Goal: Information Seeking & Learning: Learn about a topic

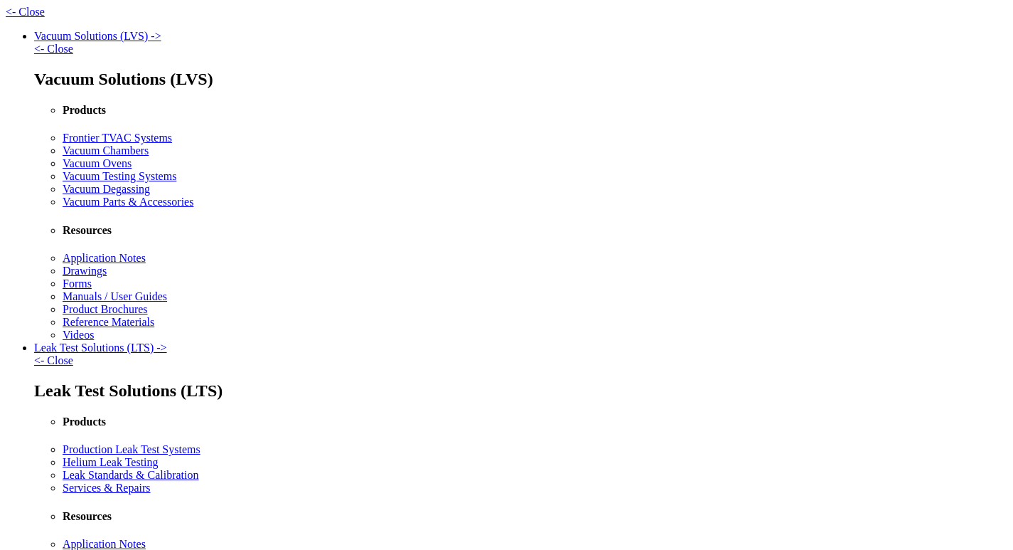
select select "Language Translate Widget"
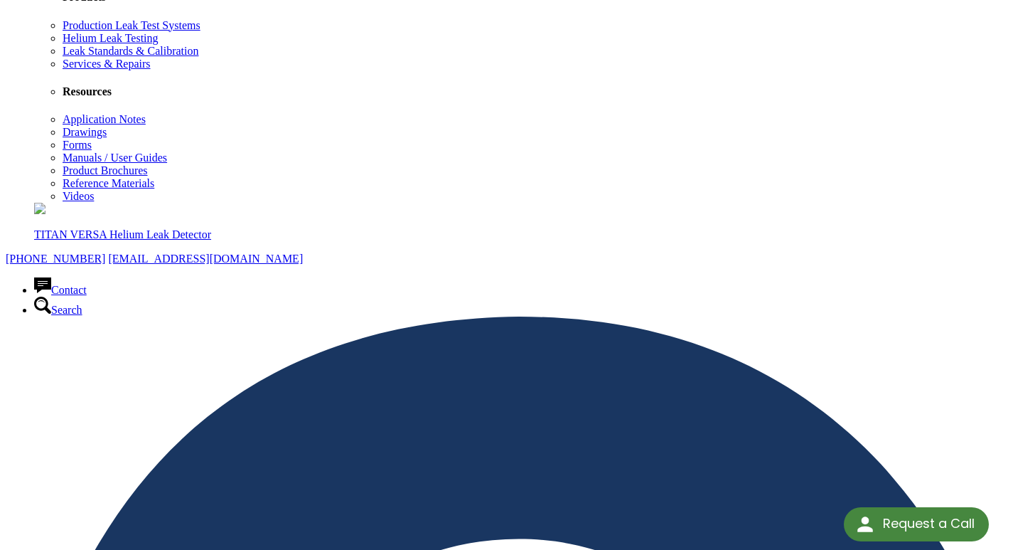
scroll to position [1143, 0]
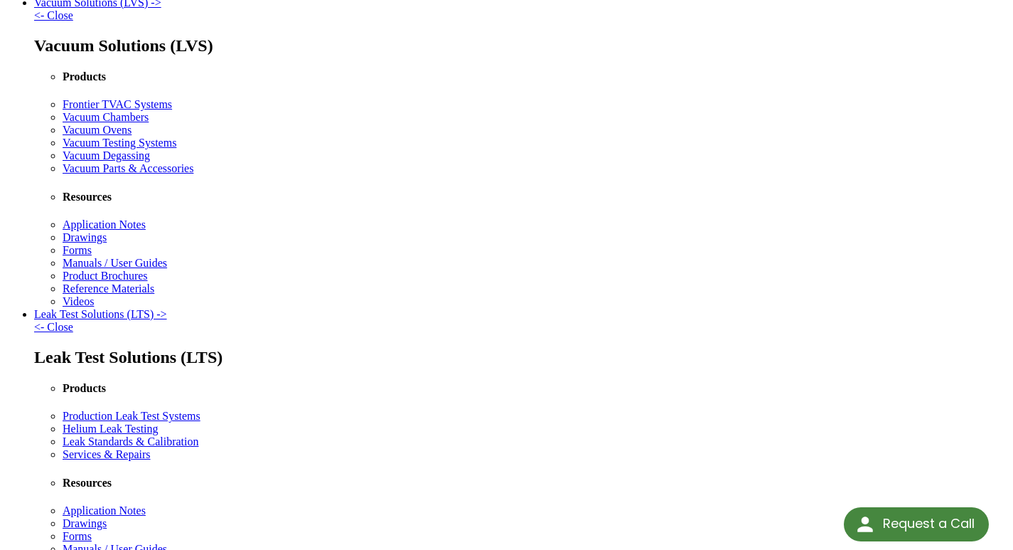
scroll to position [0, 0]
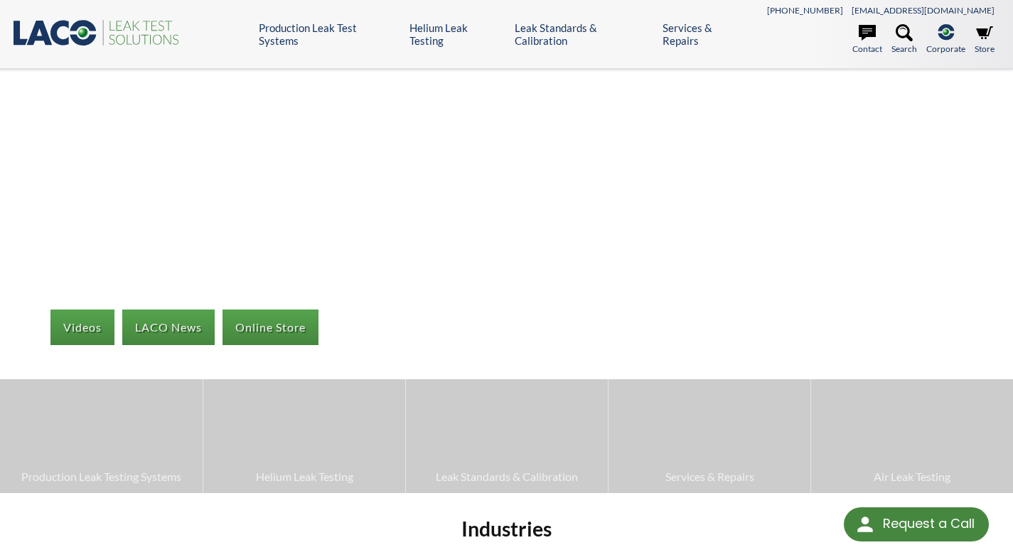
select select "Language Translate Widget"
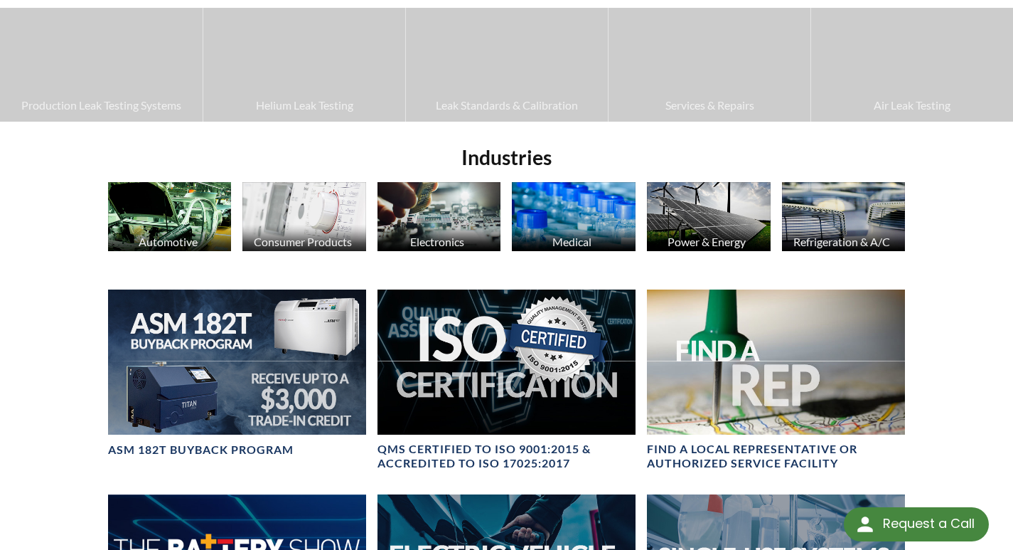
scroll to position [341, 0]
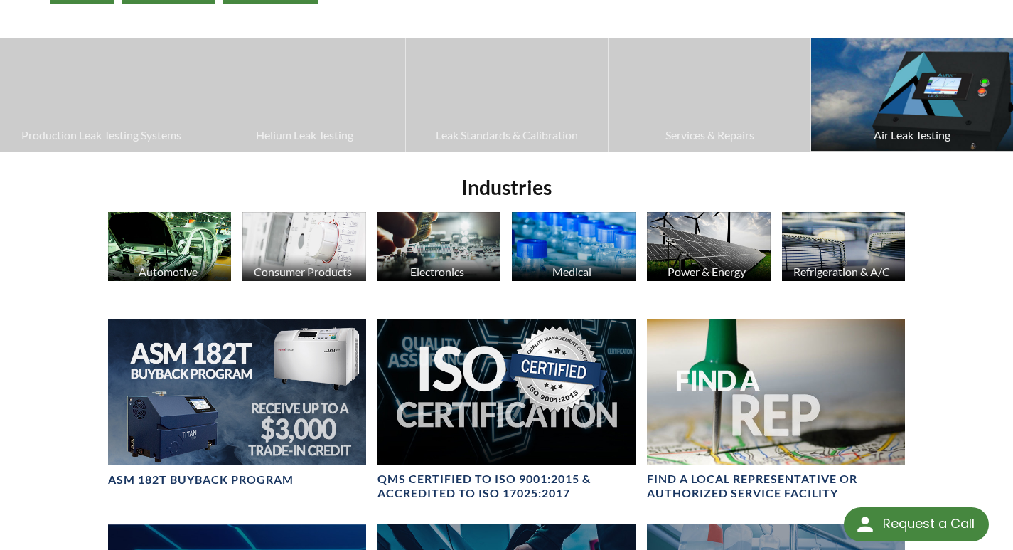
click at [904, 120] on img at bounding box center [912, 94] width 202 height 113
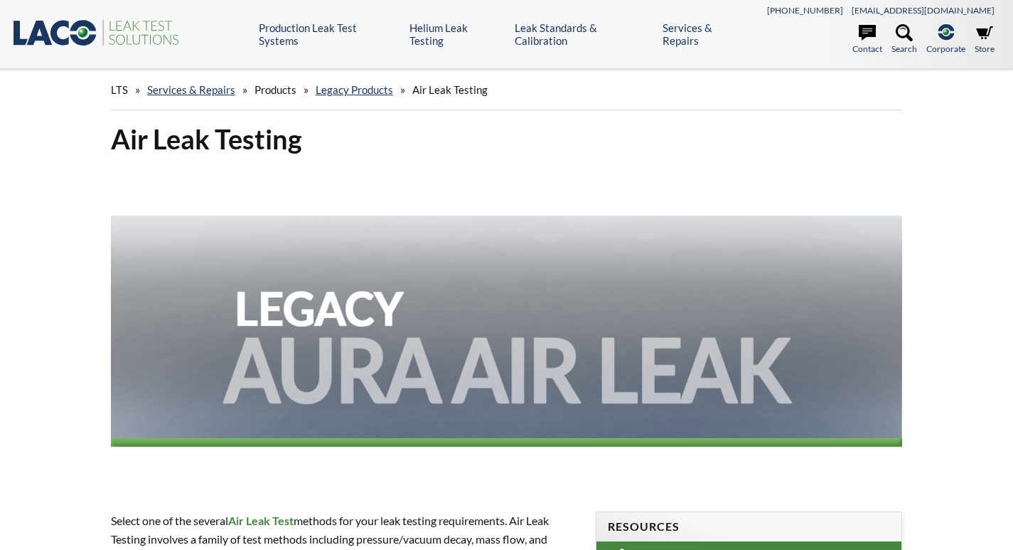
select select "Language Translate Widget"
click at [200, 149] on h1 "Air Leak Testing" at bounding box center [507, 139] width 792 height 35
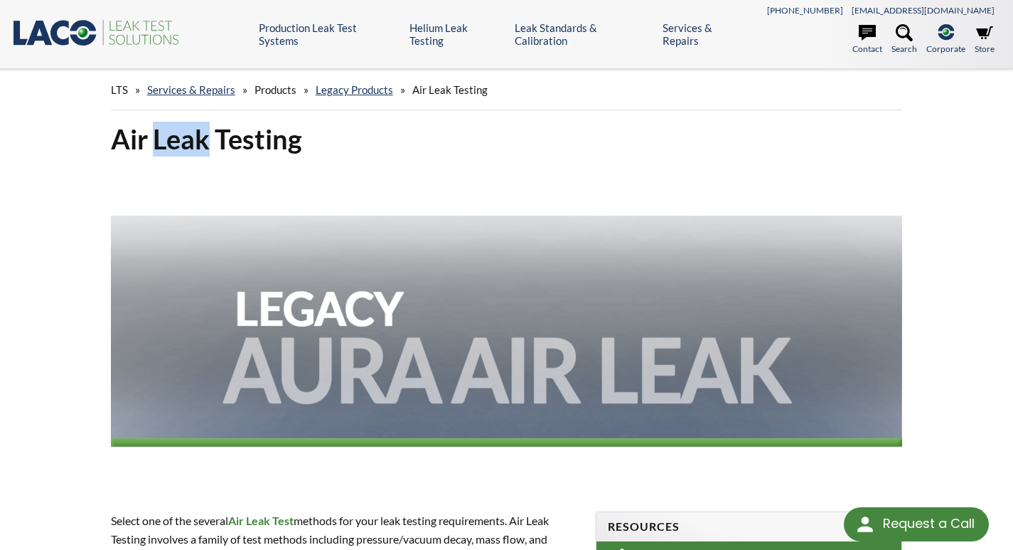
click at [200, 149] on h1 "Air Leak Testing" at bounding box center [507, 139] width 792 height 35
copy div "Air Leak Testing"
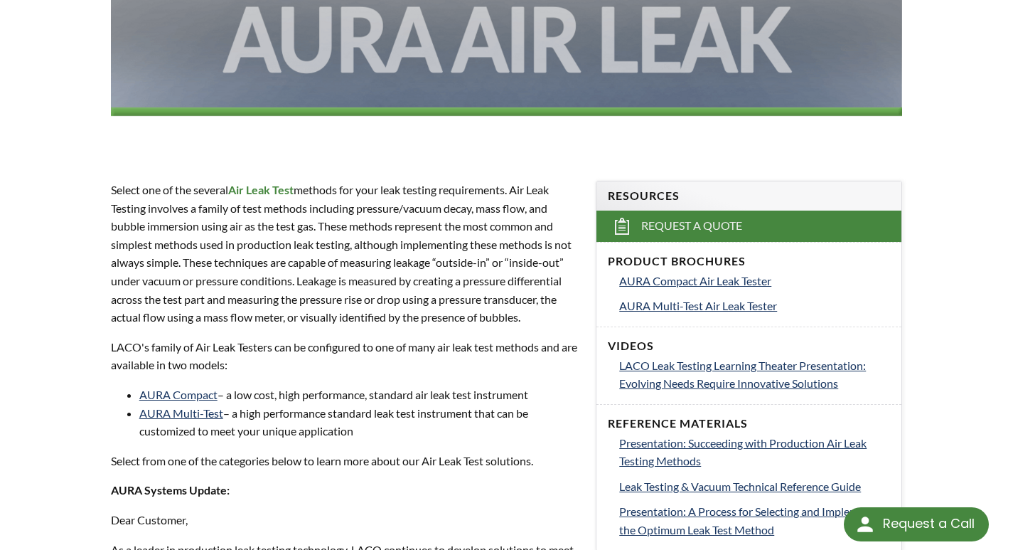
scroll to position [256, 0]
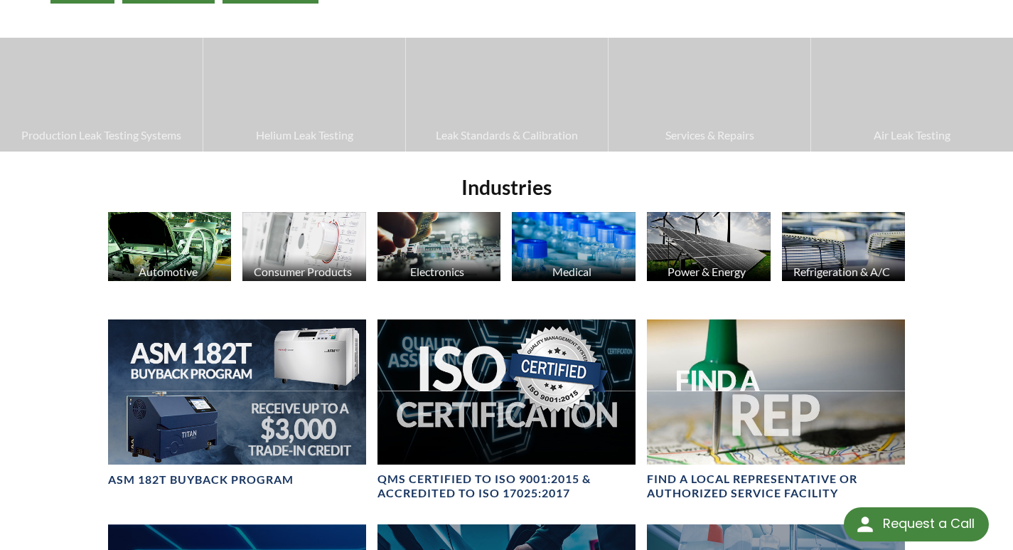
click at [48, 264] on div "Videos LACO News Online Store Production Leak Testing Systems Helium Leak Testi…" at bounding box center [506, 325] width 1013 height 1194
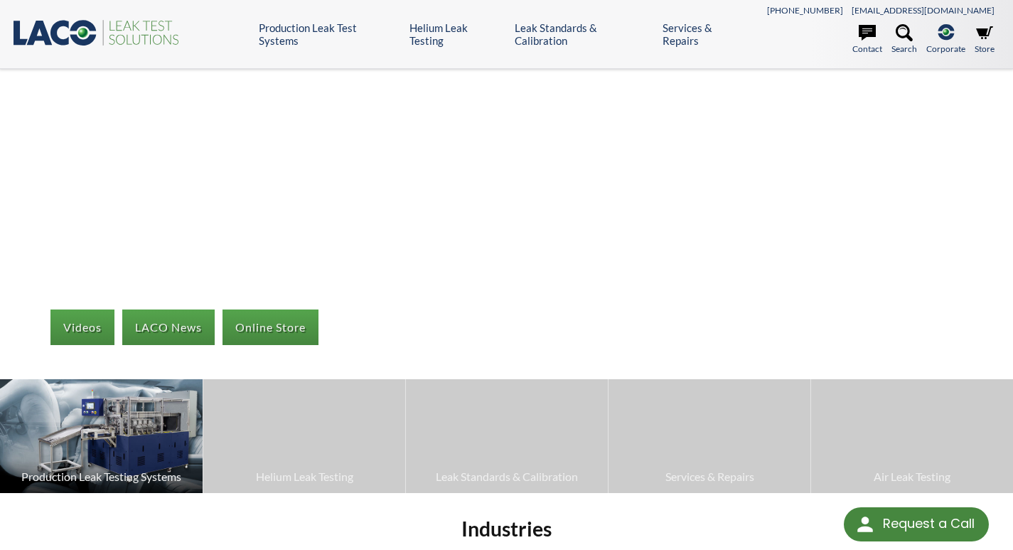
click at [115, 440] on img at bounding box center [101, 436] width 203 height 114
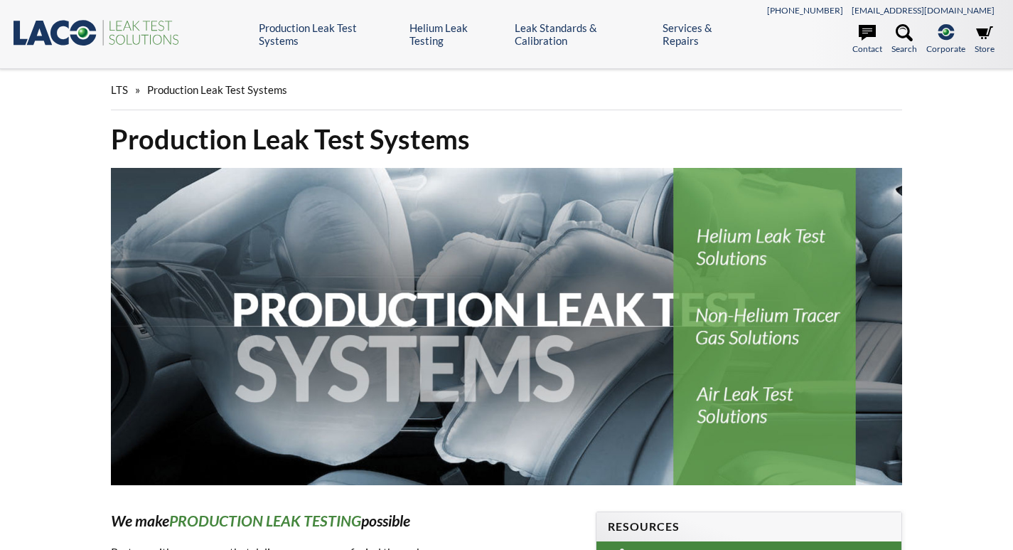
select select "Language Translate Widget"
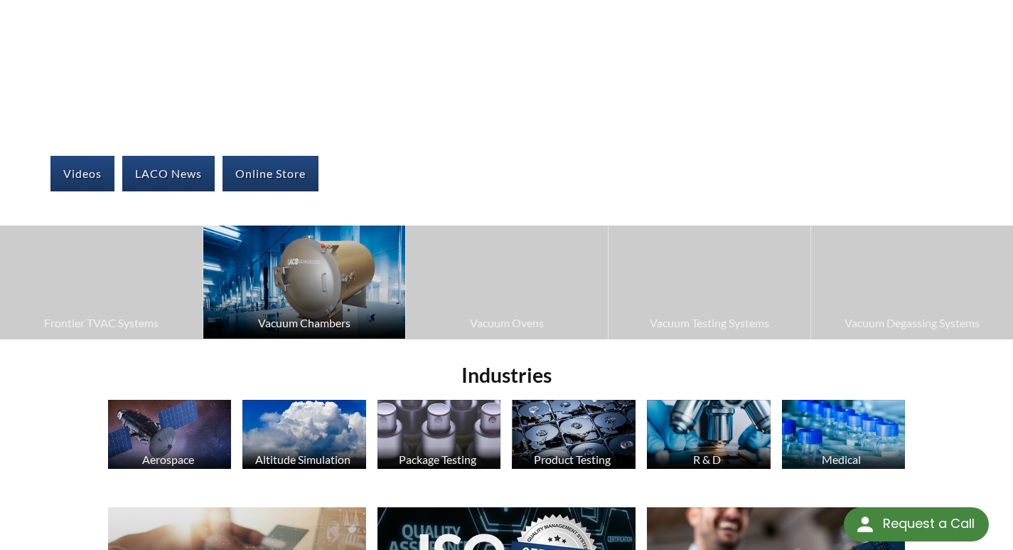
scroll to position [341, 0]
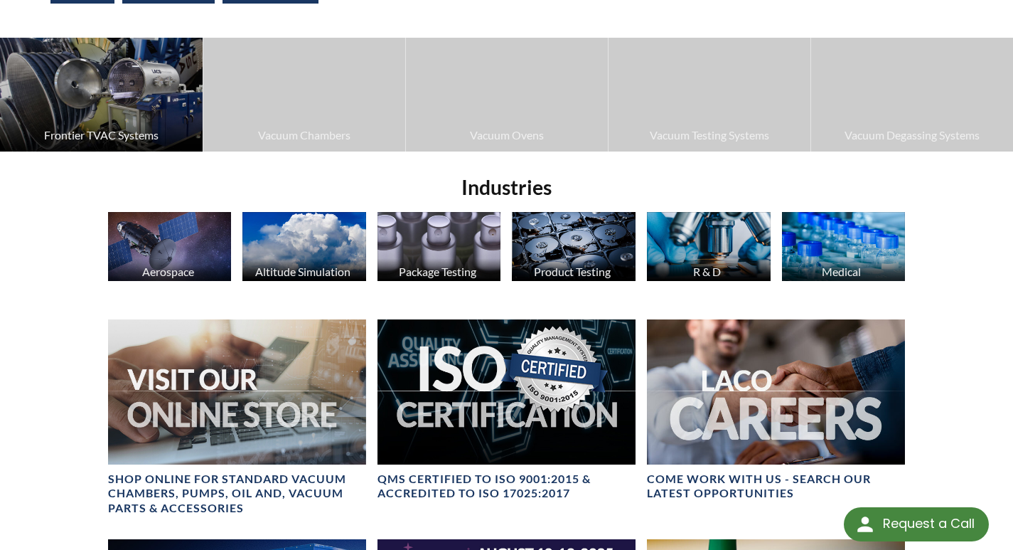
click at [127, 113] on img at bounding box center [101, 95] width 203 height 114
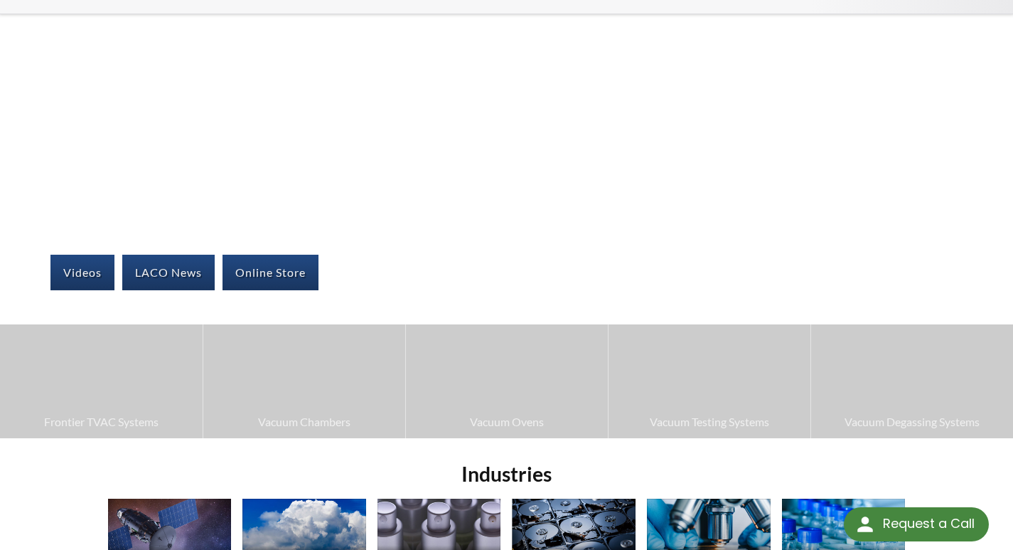
scroll to position [0, 0]
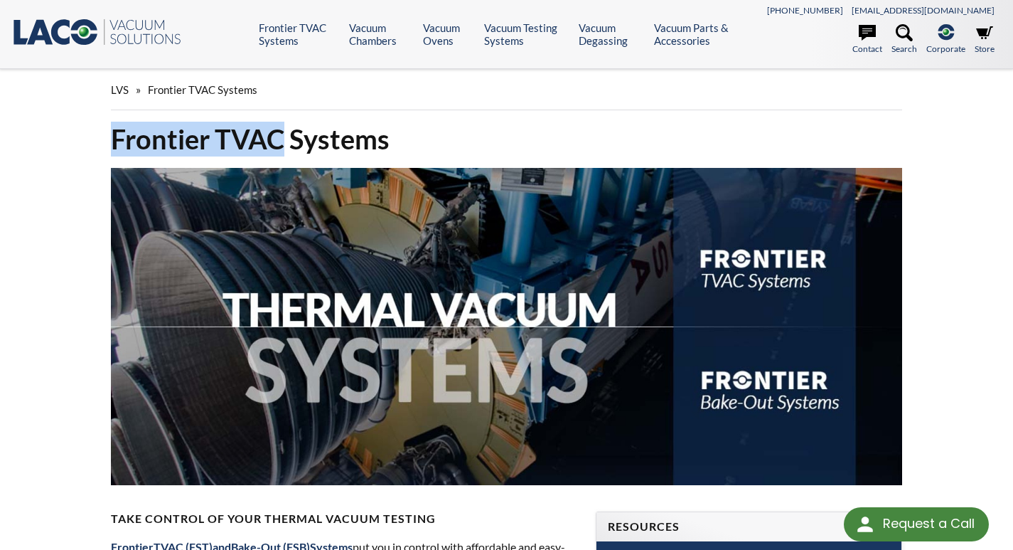
drag, startPoint x: 109, startPoint y: 142, endPoint x: 278, endPoint y: 141, distance: 169.2
click at [278, 141] on div "Frontier TVAC Systems" at bounding box center [506, 305] width 809 height 367
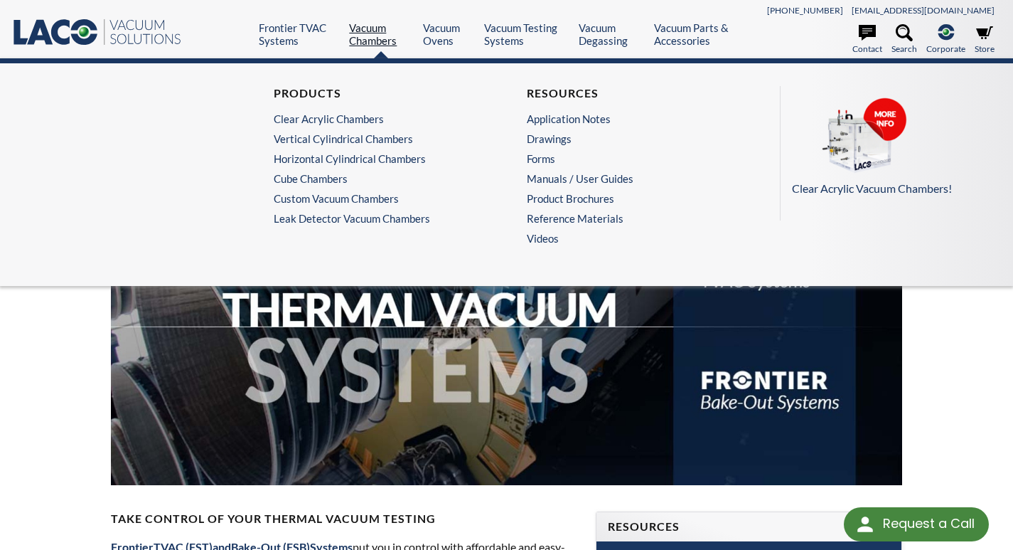
copy h1 "Frontier TVAC"
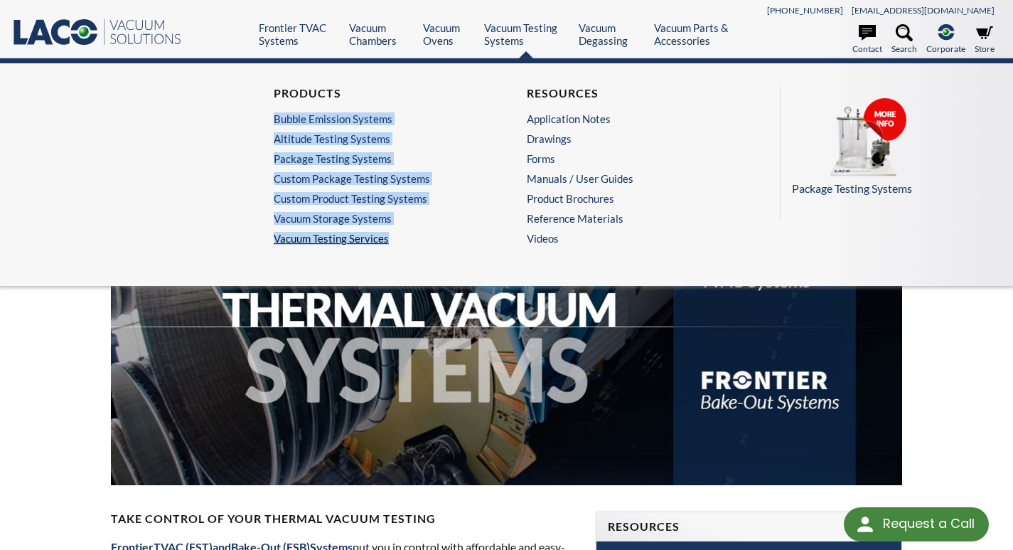
copy ul "Bubble Emission Systems Altitude Testing Systems Package Testing Systems Custom…"
drag, startPoint x: 252, startPoint y: 117, endPoint x: 422, endPoint y: 231, distance: 204.9
click at [412, 242] on div "Products Bubble Emission Systems Altitude Testing Systems Package Testing Syste…" at bounding box center [506, 169] width 1013 height 166
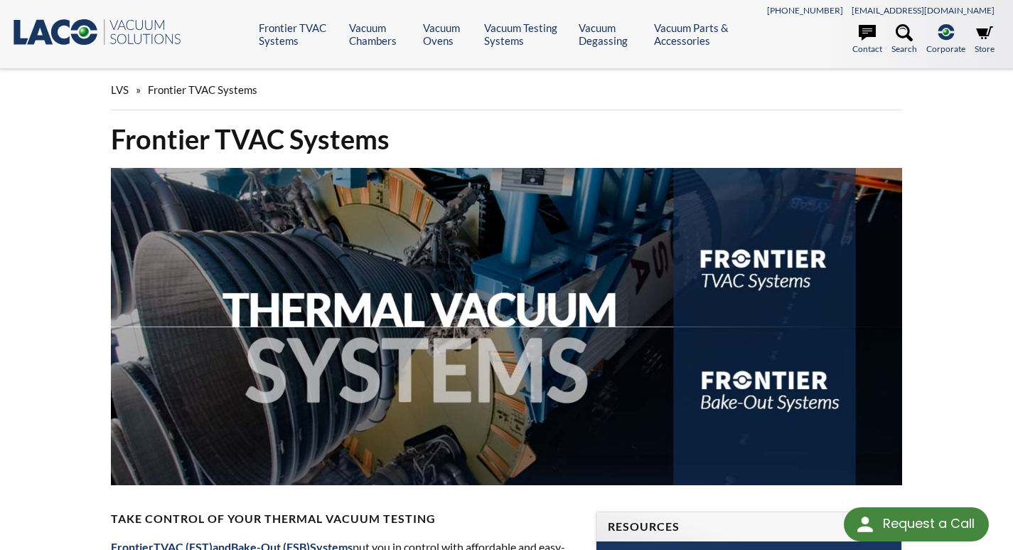
click at [67, 31] on icon ".st0{fill:#193661;} .st1{fill:url(#SVGID_1_);} .st2{enable-background:new ;} .s…" at bounding box center [96, 32] width 171 height 28
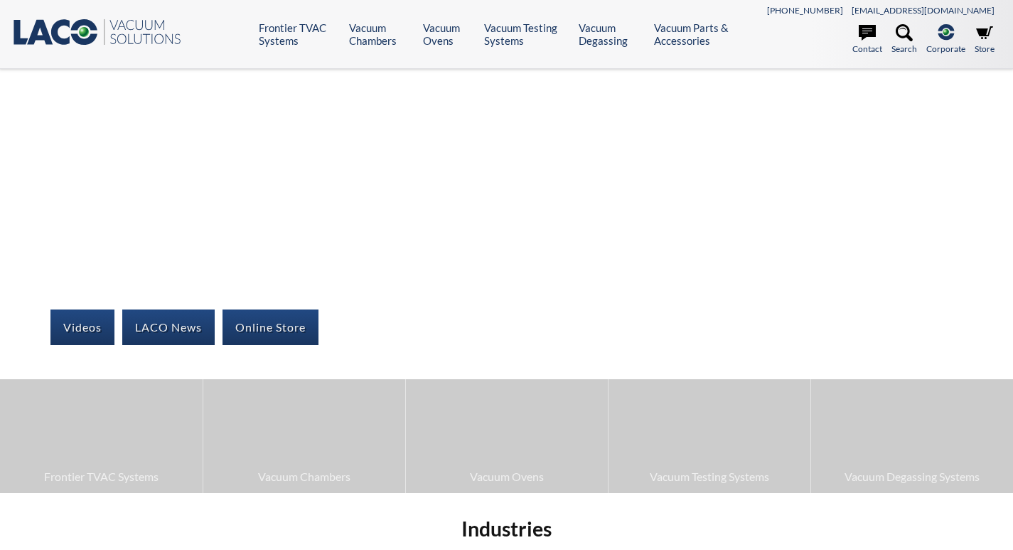
select select "Language Translate Widget"
click at [67, 31] on icon ".st0{fill:#193661;} .st1{fill:url(#SVGID_1_);} .st2{enable-background:new ;} .s…" at bounding box center [96, 32] width 171 height 28
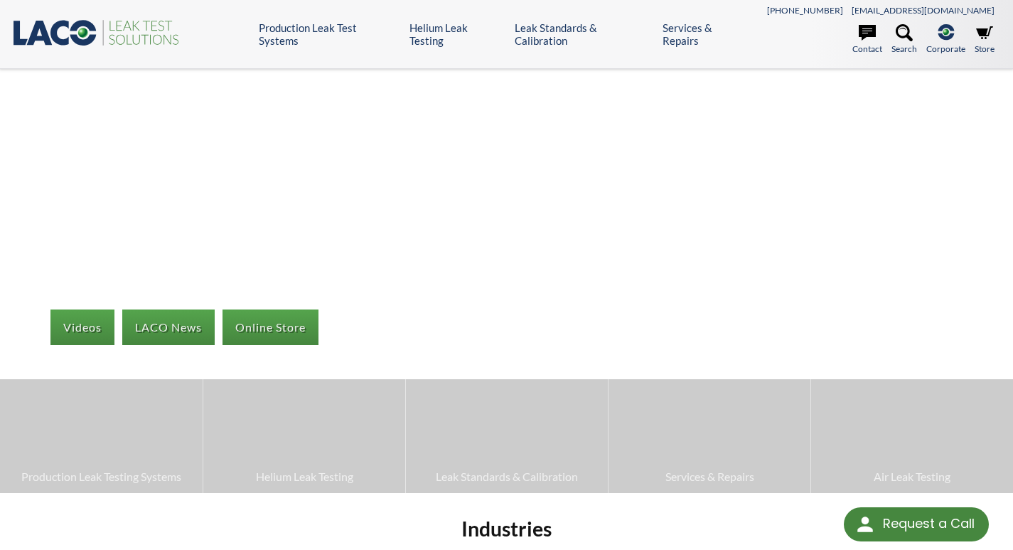
scroll to position [85, 0]
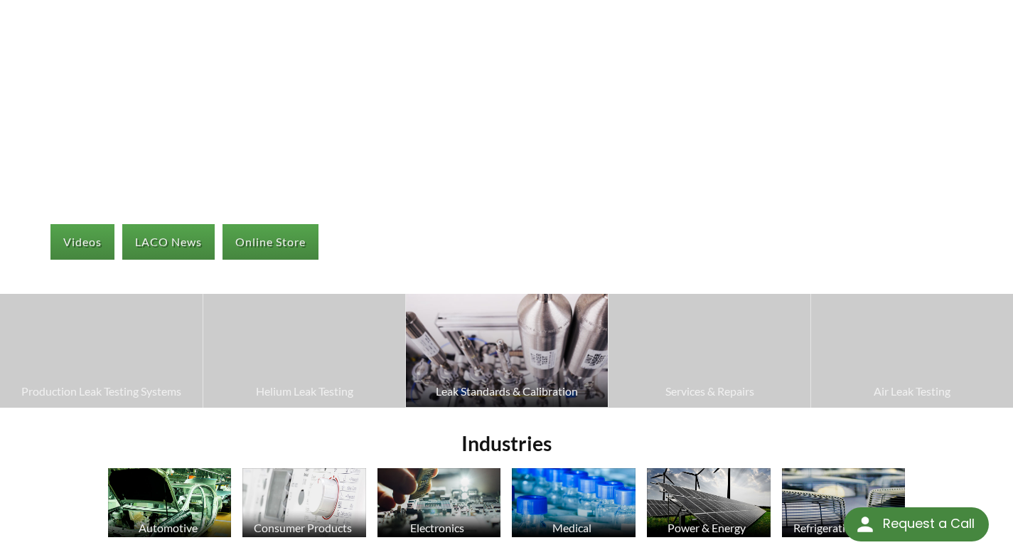
click at [533, 353] on img at bounding box center [507, 350] width 202 height 113
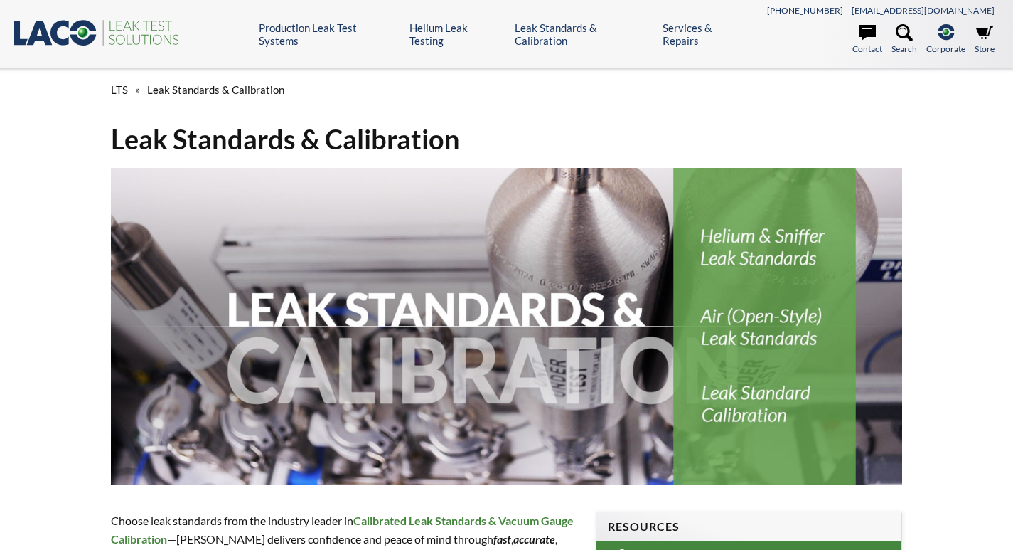
select select "Language Translate Widget"
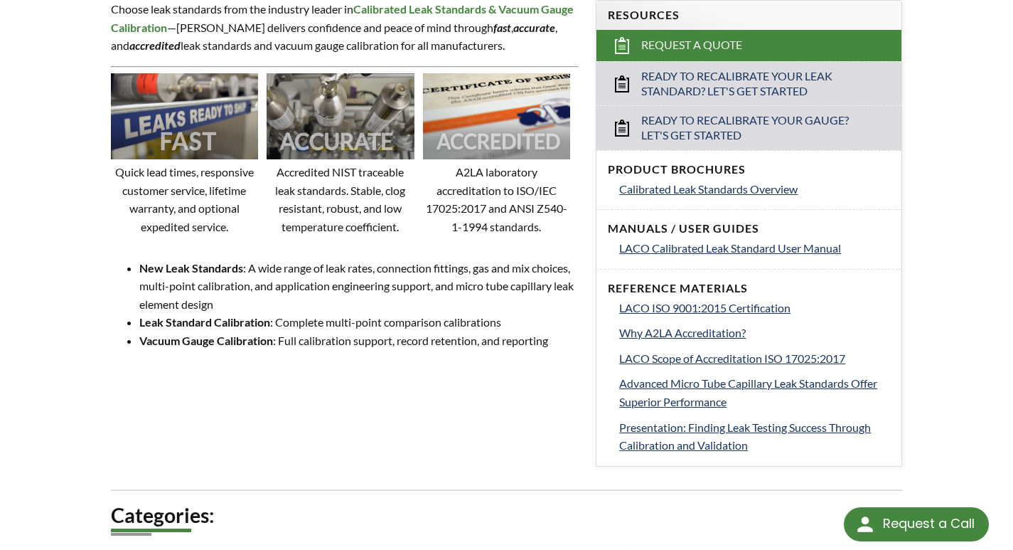
scroll to position [512, 0]
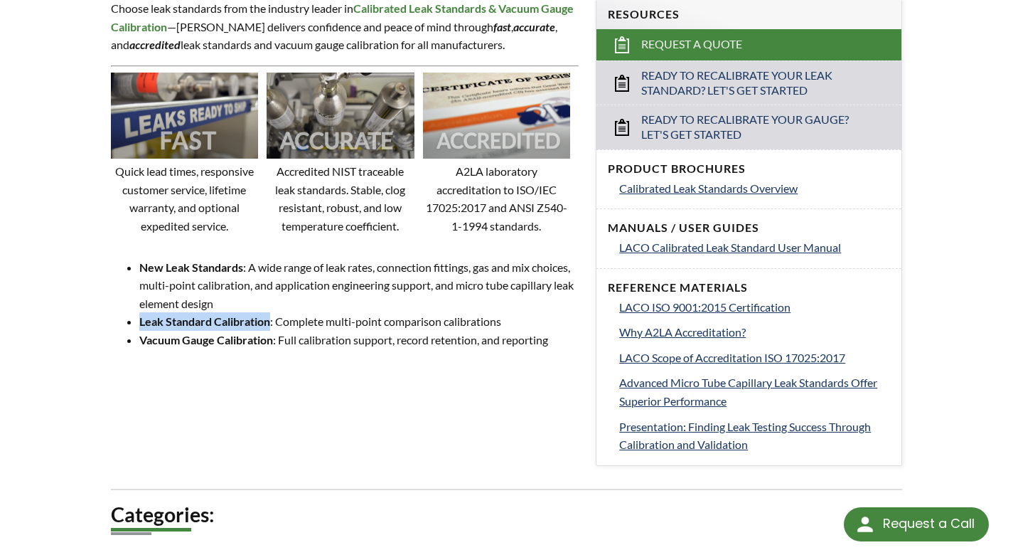
drag, startPoint x: 141, startPoint y: 323, endPoint x: 269, endPoint y: 322, distance: 128.7
click at [269, 322] on strong "Leak Standard Calibration" at bounding box center [204, 321] width 131 height 14
copy strong "Leak Standard Calibration"
